Goal: Navigation & Orientation: Find specific page/section

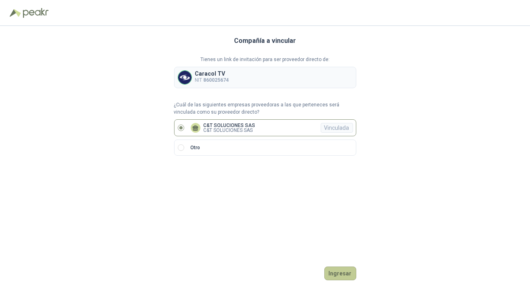
click at [339, 276] on button "Ingresar" at bounding box center [340, 274] width 32 height 14
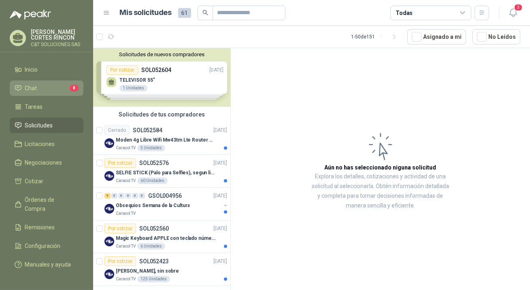
click at [28, 85] on span "Chat" at bounding box center [31, 88] width 12 height 9
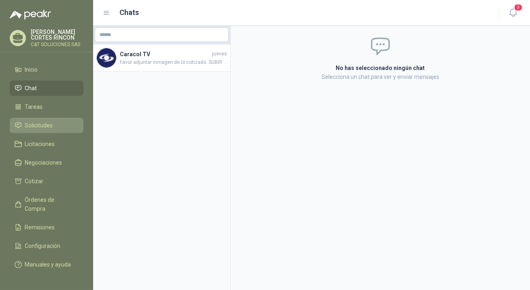
click at [34, 124] on span "Solicitudes" at bounding box center [39, 125] width 28 height 9
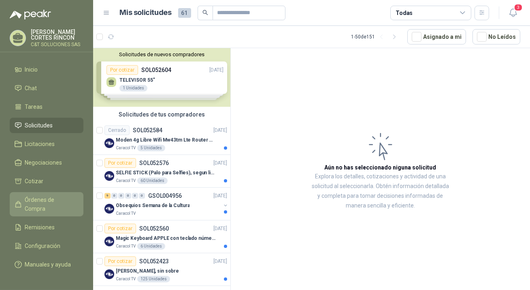
click at [43, 201] on span "Órdenes de Compra" at bounding box center [50, 204] width 51 height 18
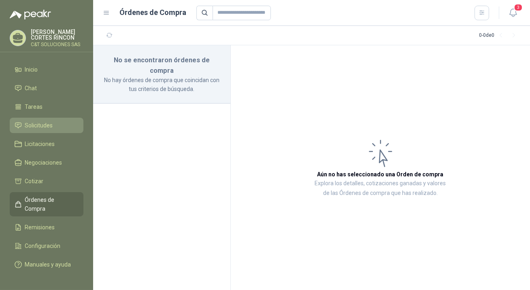
click at [34, 123] on span "Solicitudes" at bounding box center [39, 125] width 28 height 9
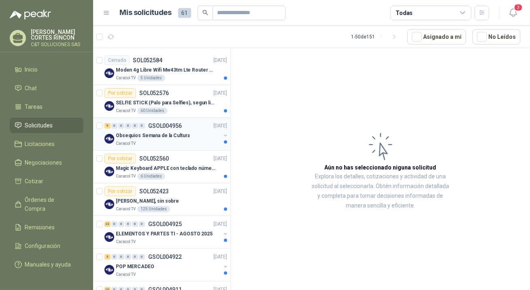
scroll to position [73, 0]
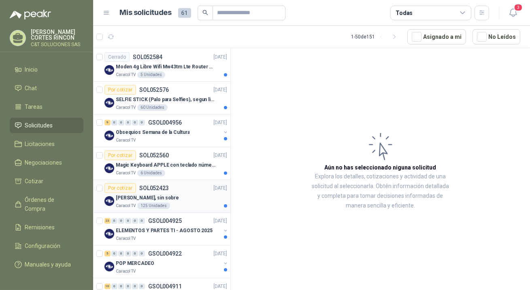
click at [125, 189] on div "Por cotizar" at bounding box center [120, 188] width 32 height 10
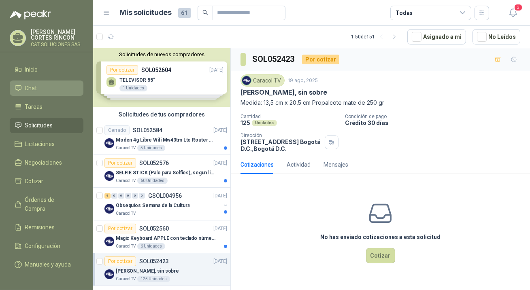
click at [32, 88] on span "Chat" at bounding box center [31, 88] width 12 height 9
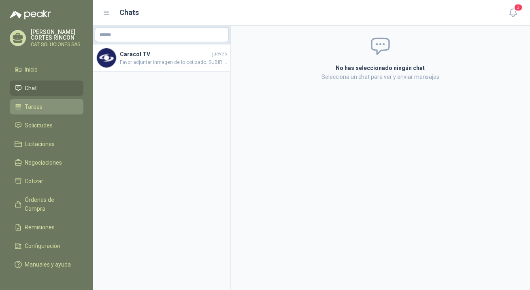
click at [37, 107] on span "Tareas" at bounding box center [34, 106] width 18 height 9
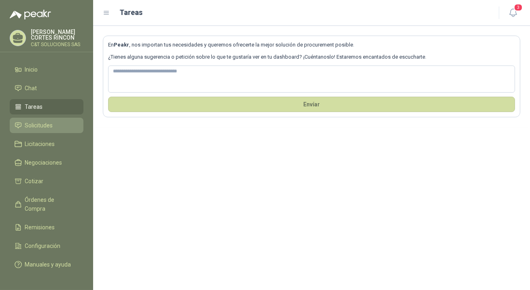
click at [35, 124] on span "Solicitudes" at bounding box center [39, 125] width 28 height 9
